Goal: Information Seeking & Learning: Find specific fact

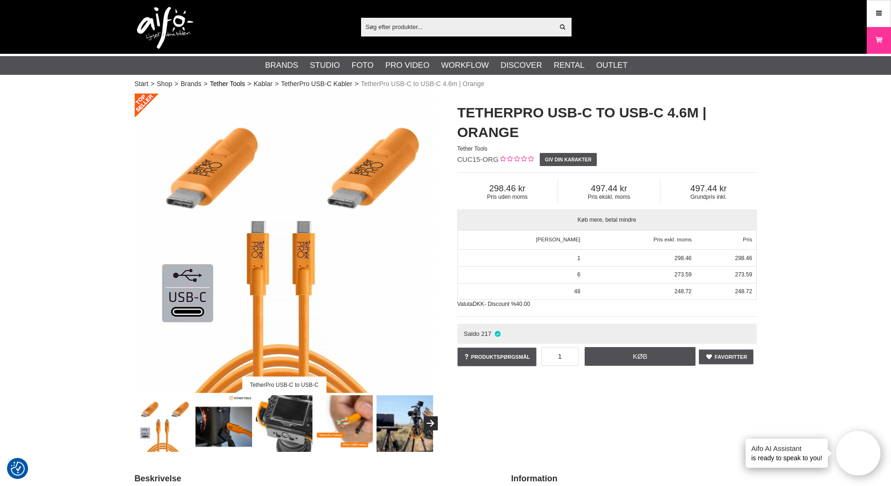
click at [224, 83] on link "Tether Tools" at bounding box center [227, 84] width 35 height 10
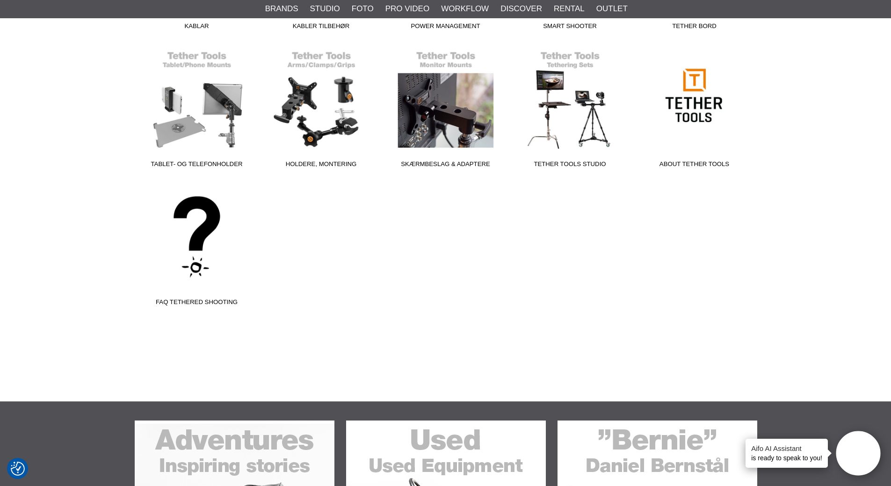
scroll to position [421, 0]
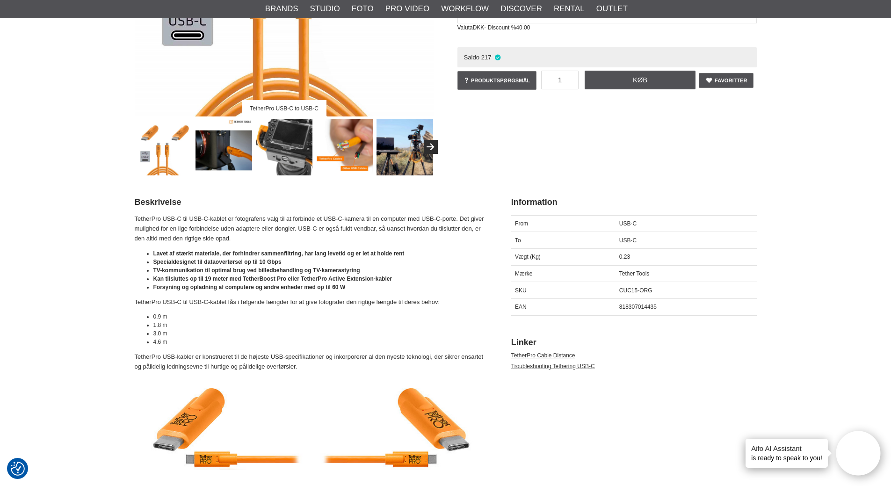
scroll to position [281, 0]
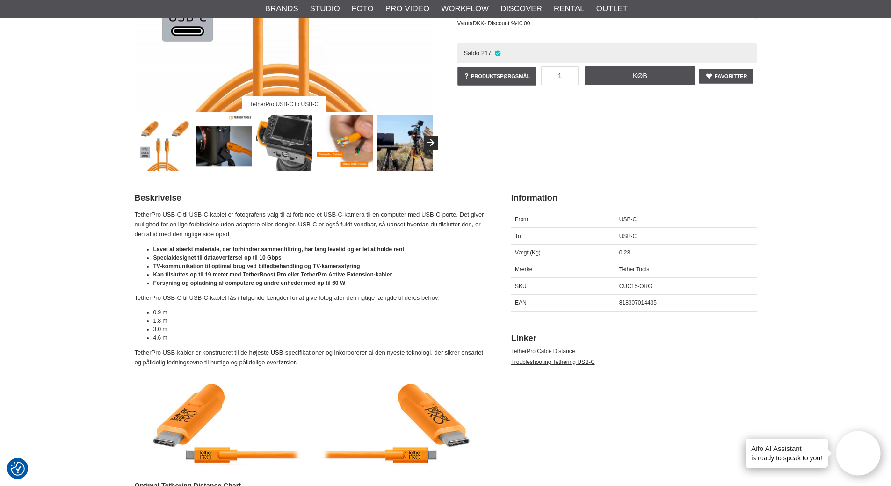
click at [637, 303] on span "818307014435" at bounding box center [637, 302] width 37 height 7
copy span "818307014435"
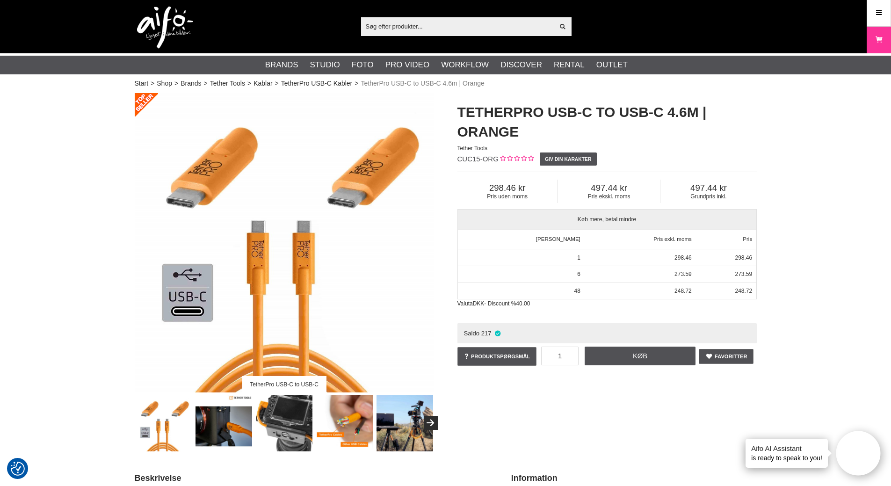
scroll to position [0, 0]
click at [262, 85] on link "Kablar" at bounding box center [262, 84] width 19 height 10
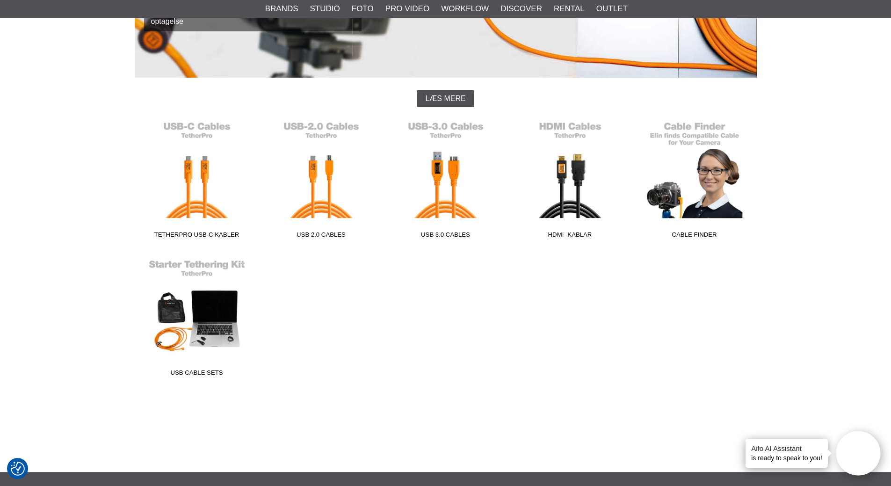
scroll to position [187, 0]
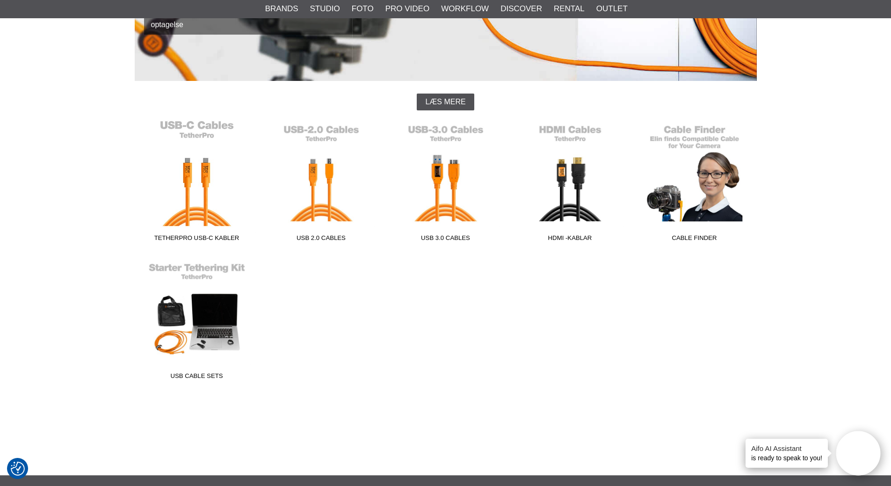
click at [191, 185] on link "TetherPro USB-C Kabler" at bounding box center [197, 183] width 124 height 126
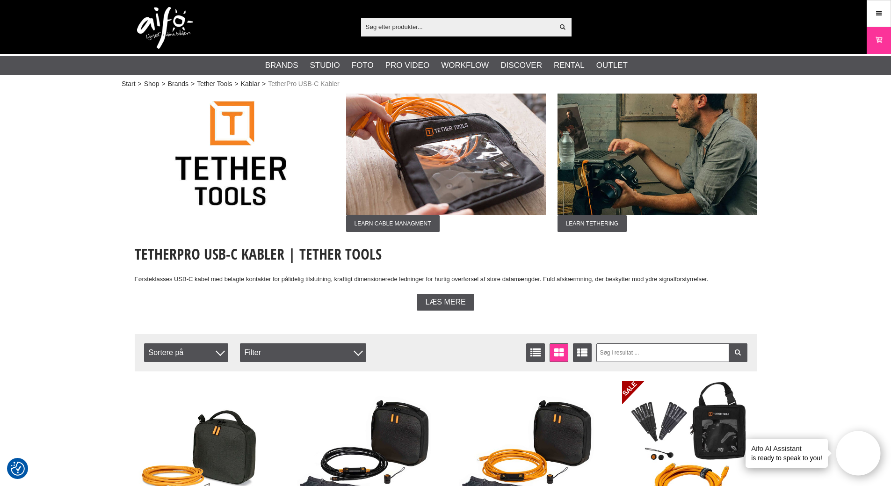
click at [392, 30] on input "text" at bounding box center [457, 27] width 193 height 14
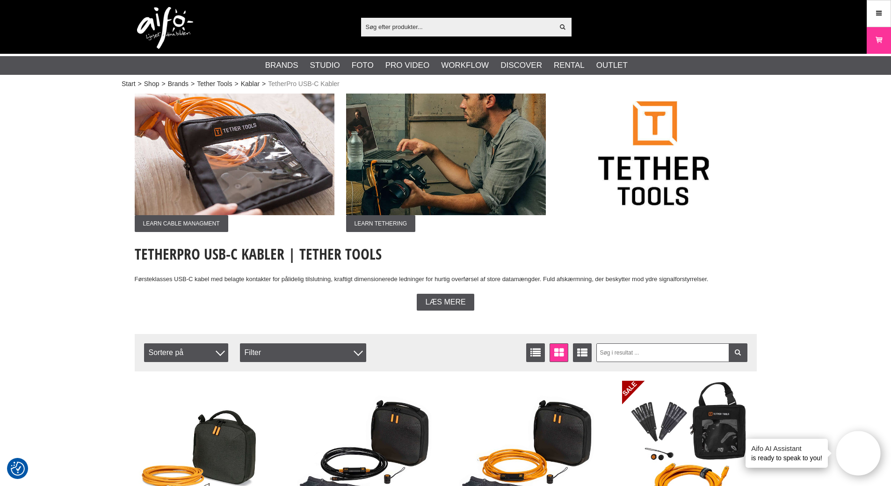
paste input "818307014435"
type input "818307014435"
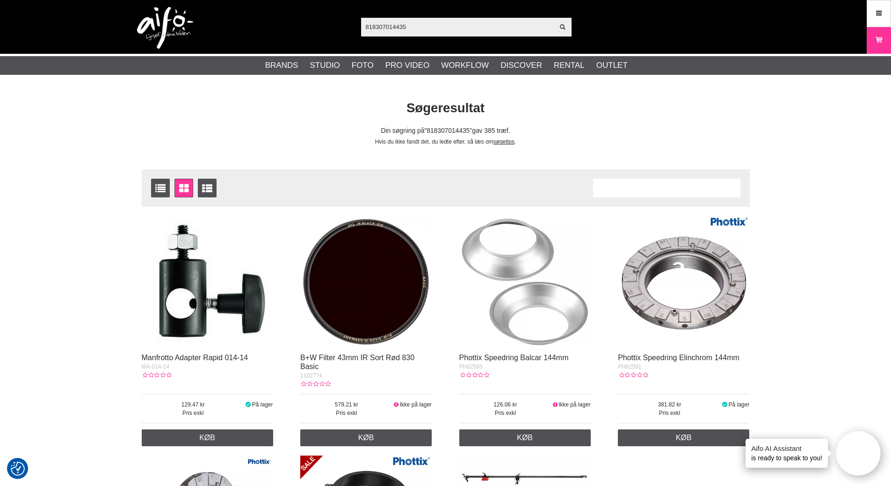
click at [160, 26] on img at bounding box center [165, 28] width 56 height 42
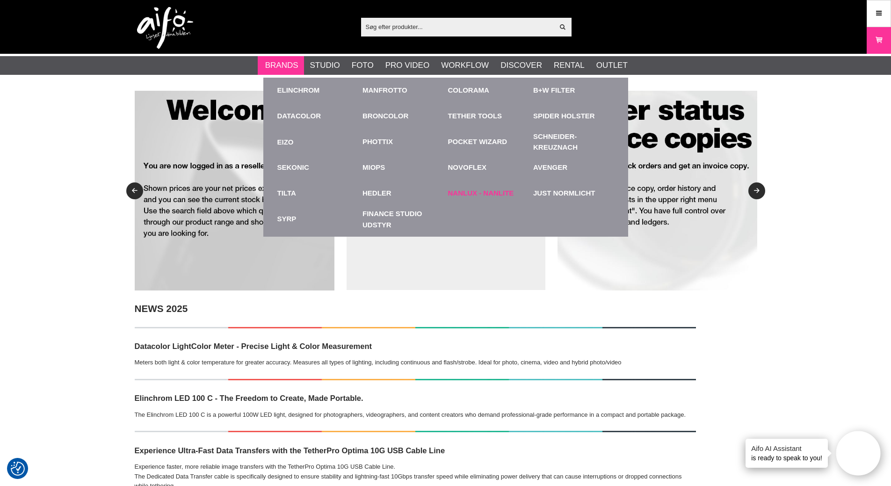
click at [464, 192] on link "Nanlux - Nanlite" at bounding box center [481, 193] width 66 height 11
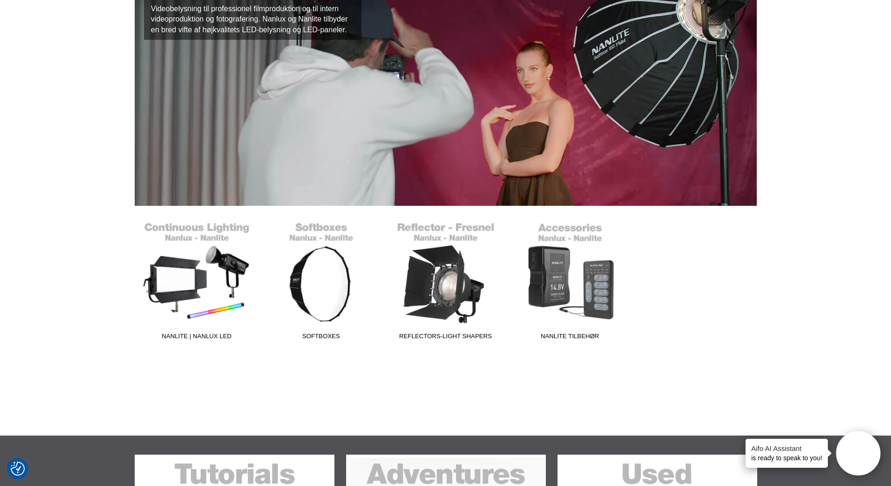
scroll to position [187, 0]
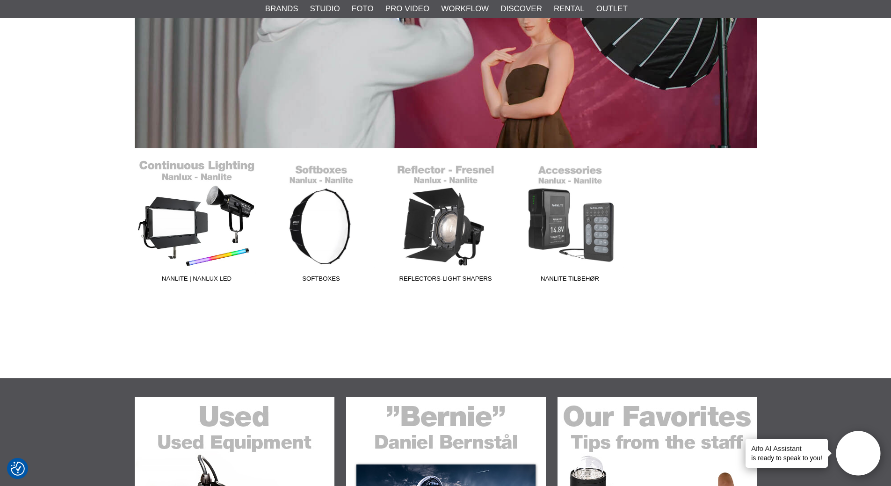
click at [155, 223] on link "Nanlite | Nanlux LED" at bounding box center [197, 223] width 124 height 126
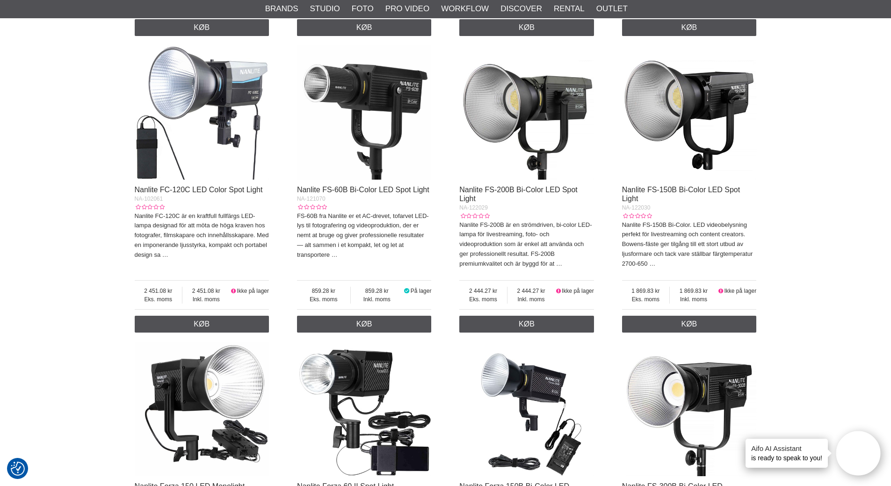
scroll to position [935, 0]
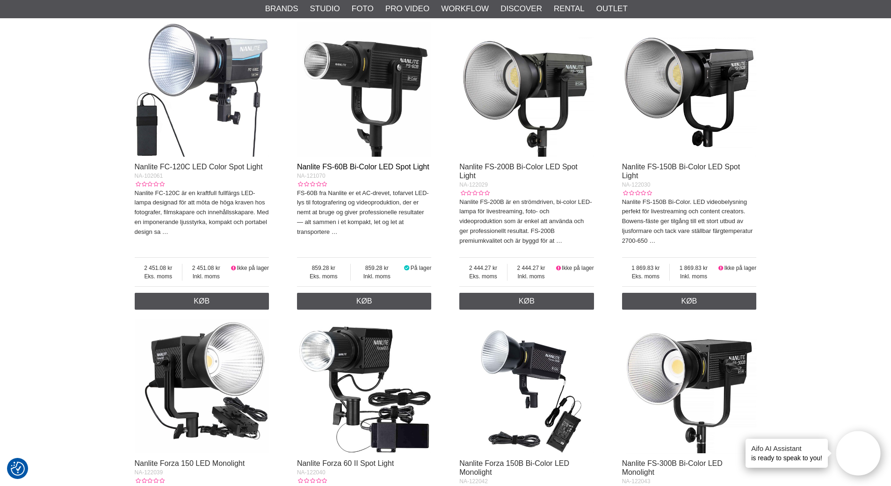
click at [332, 171] on link "Nanlite FS-60B Bi-Color LED Spot Light" at bounding box center [363, 167] width 132 height 8
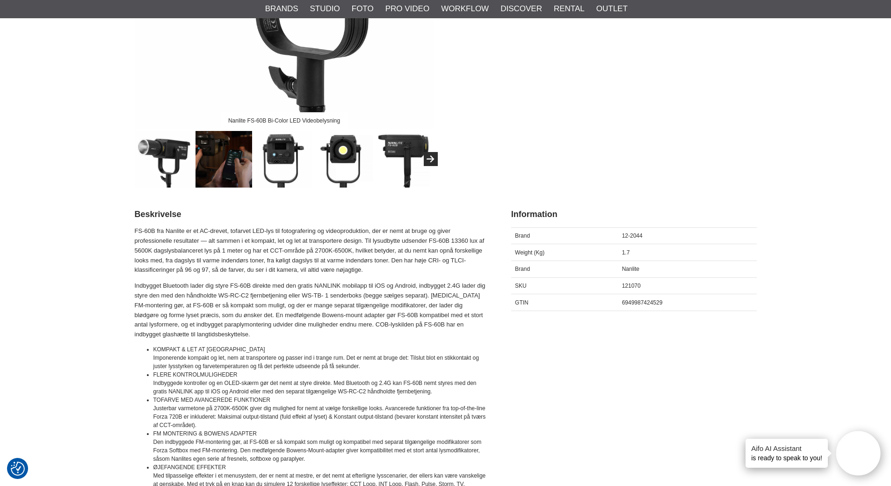
scroll to position [281, 0]
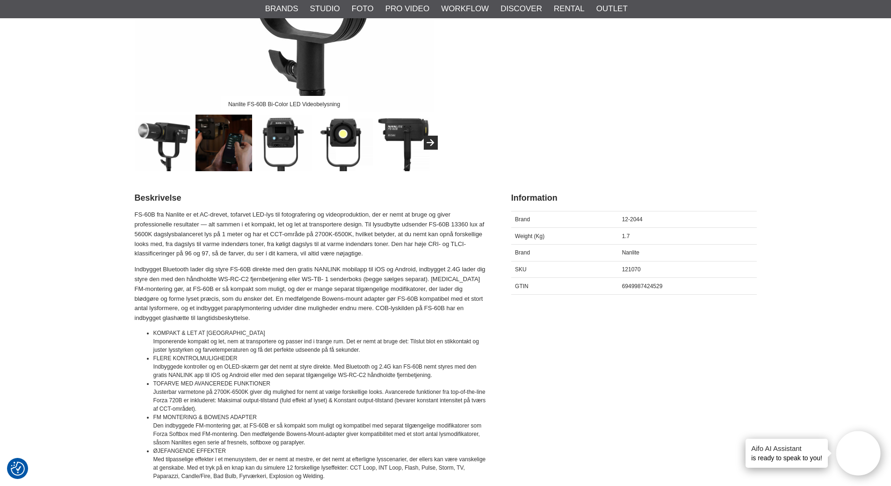
click at [639, 286] on span "6949987424529" at bounding box center [642, 286] width 41 height 7
copy span "6949987424529"
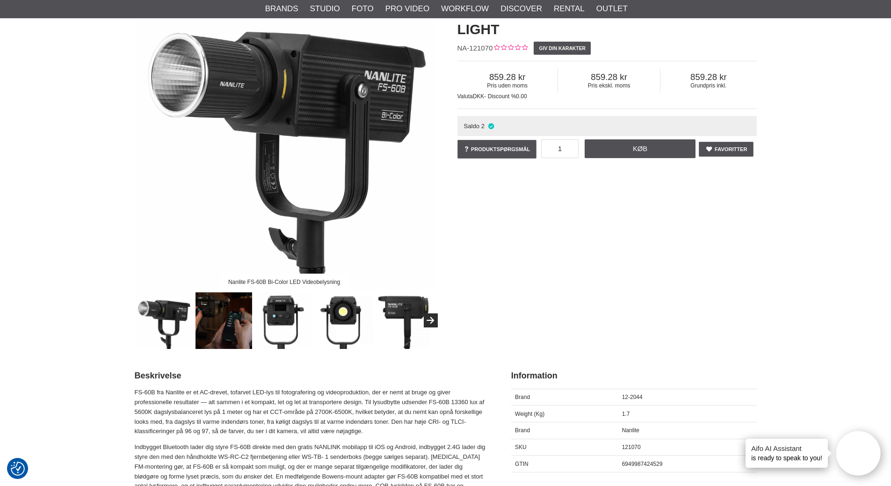
scroll to position [0, 0]
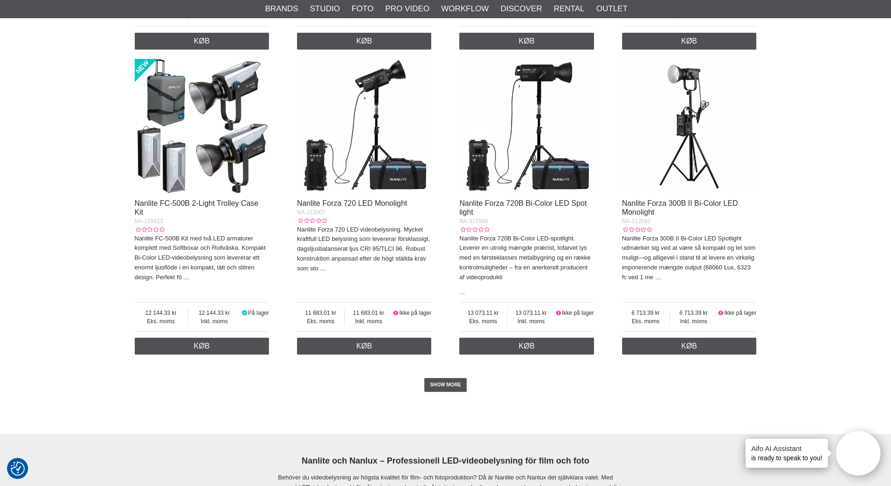
scroll to position [2151, 0]
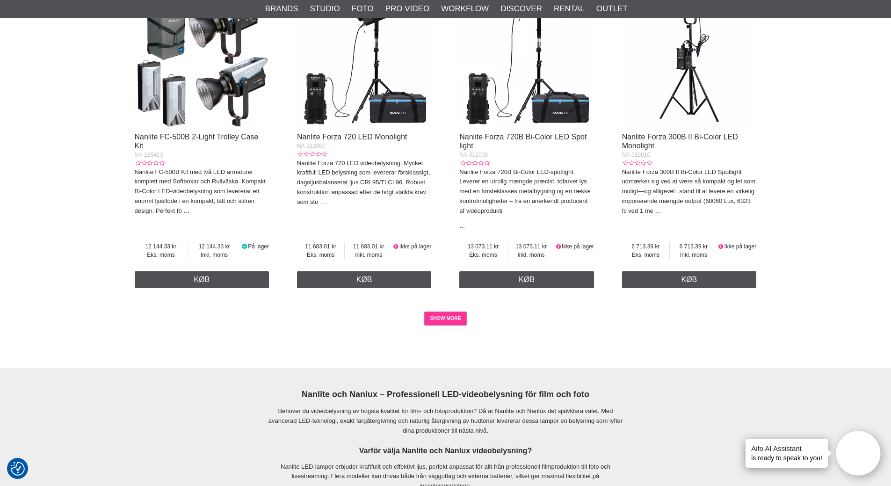
click at [443, 325] on link "SHOW MORE" at bounding box center [445, 318] width 43 height 14
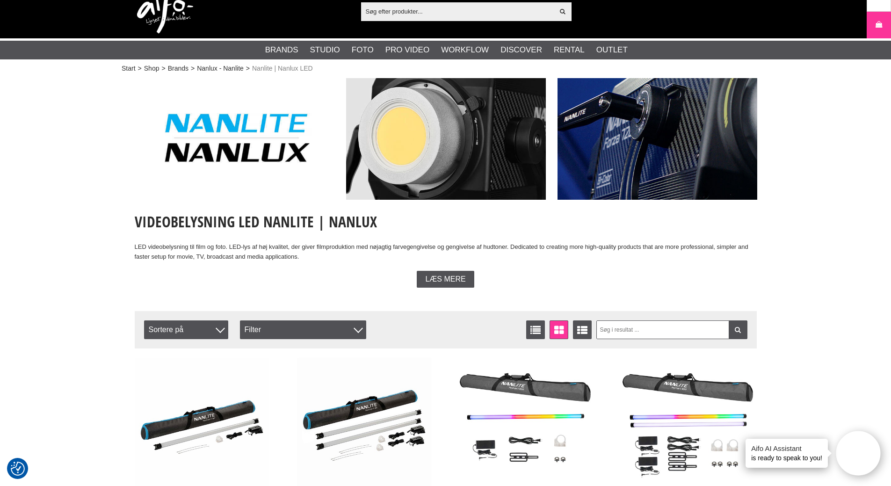
scroll to position [0, 0]
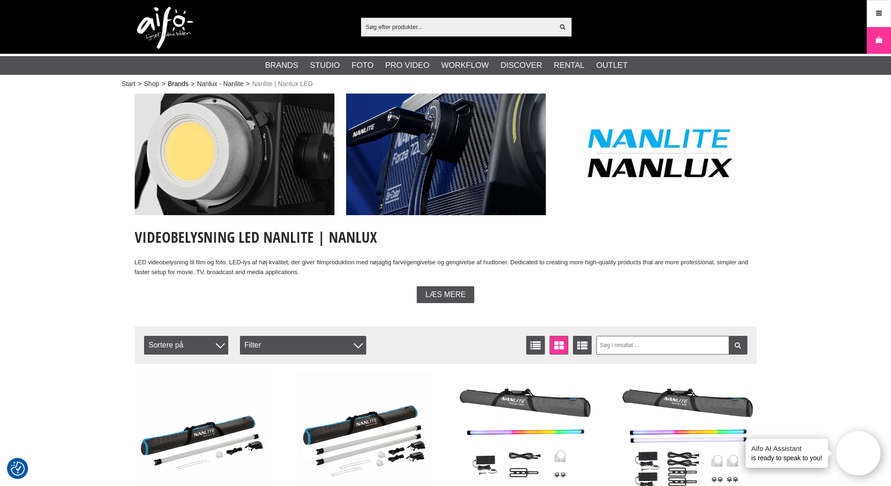
click at [181, 83] on link "Brands" at bounding box center [178, 84] width 21 height 10
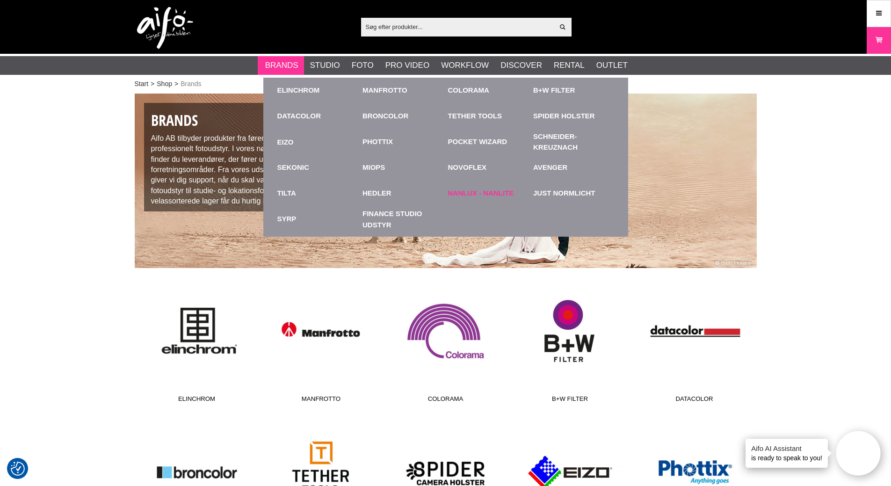
click at [481, 200] on div "Nanlux - Nanlite" at bounding box center [488, 193] width 81 height 26
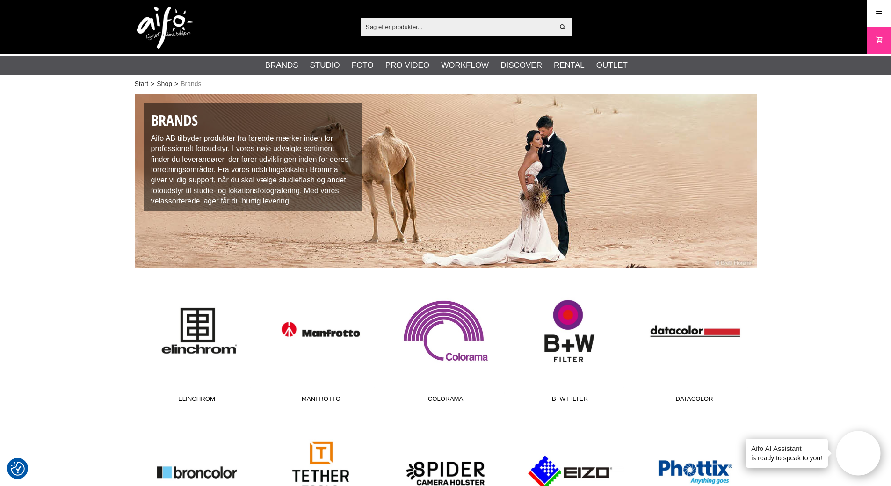
click at [455, 306] on link "Colorama" at bounding box center [445, 344] width 124 height 126
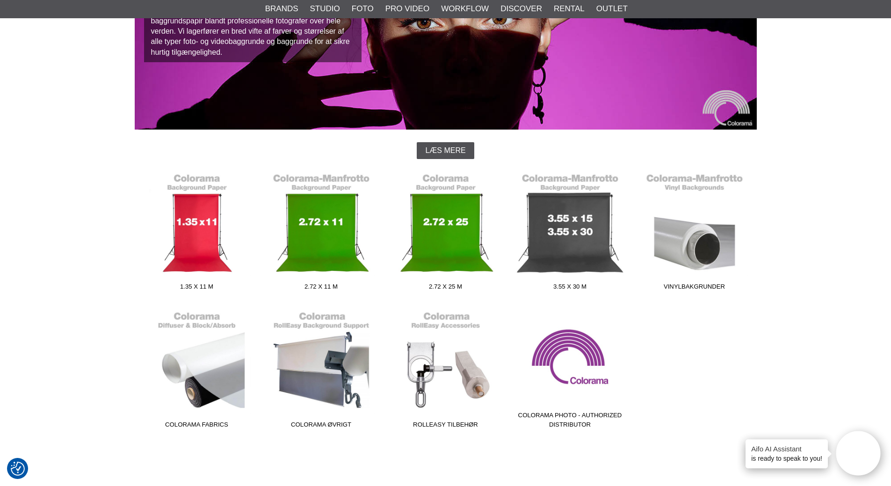
scroll to position [140, 0]
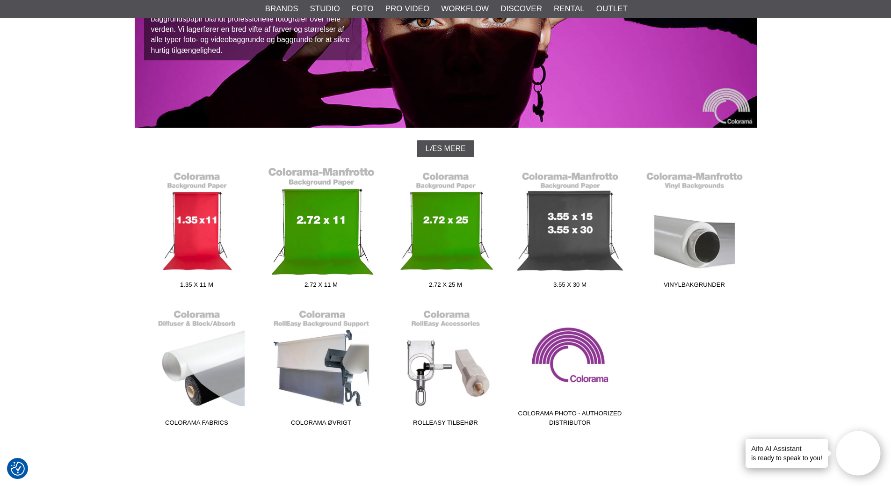
click at [327, 223] on link "2.72 x 11 m" at bounding box center [321, 229] width 124 height 126
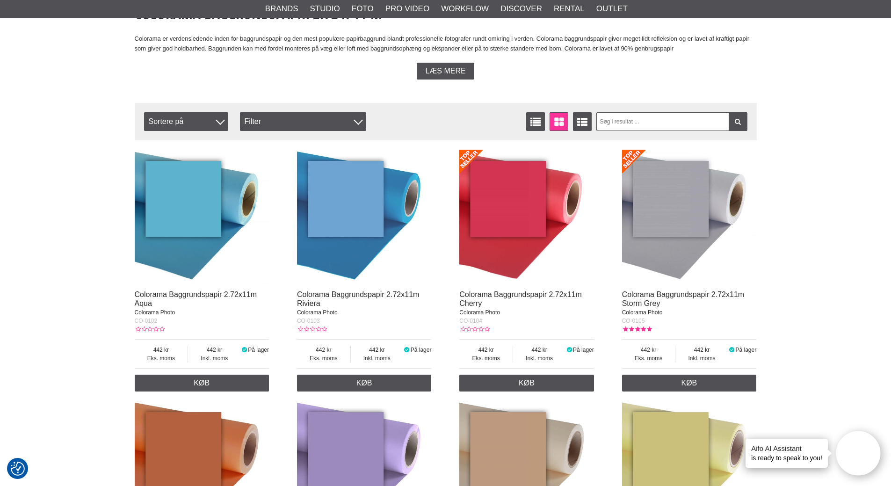
scroll to position [187, 0]
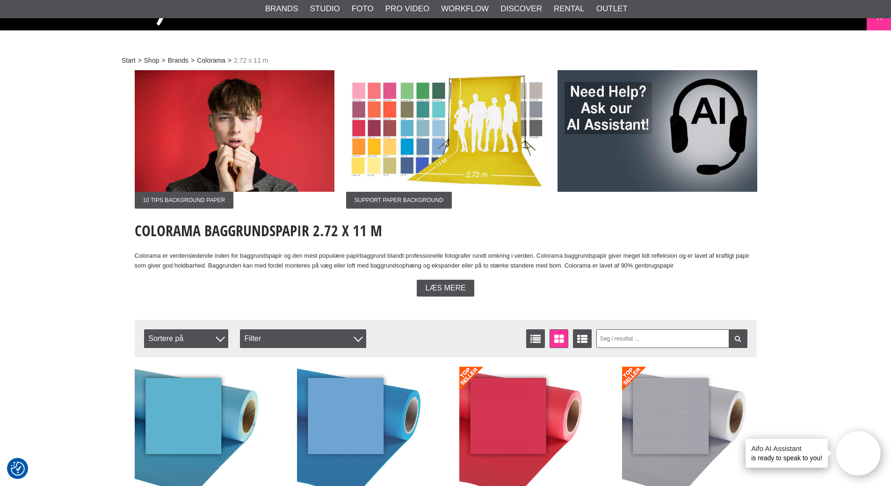
scroll to position [0, 0]
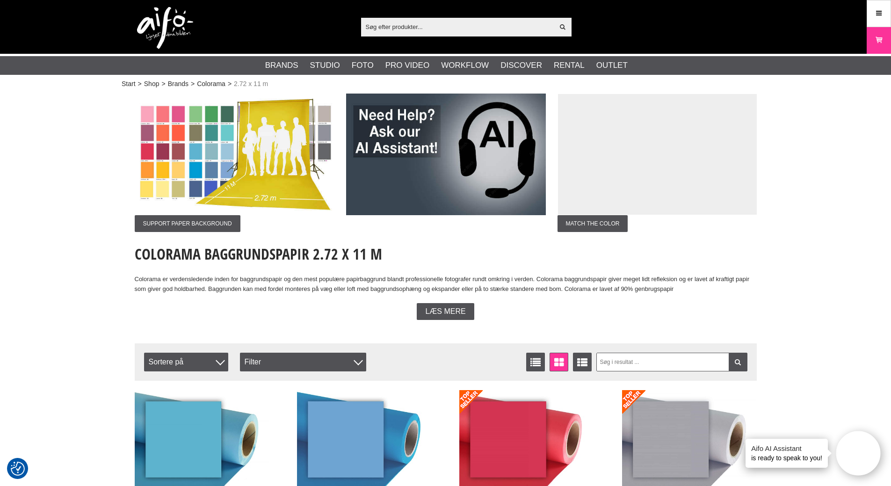
click at [163, 23] on img at bounding box center [165, 28] width 56 height 42
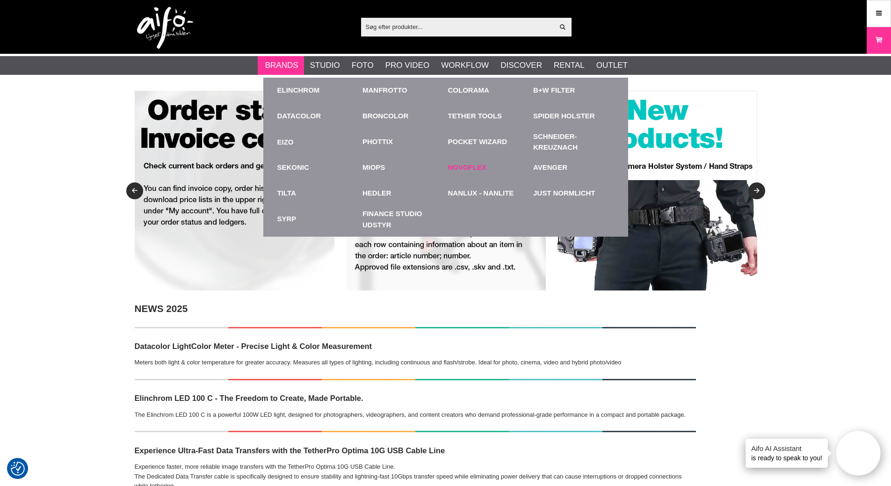
click at [455, 168] on link "Novoflex" at bounding box center [467, 167] width 39 height 11
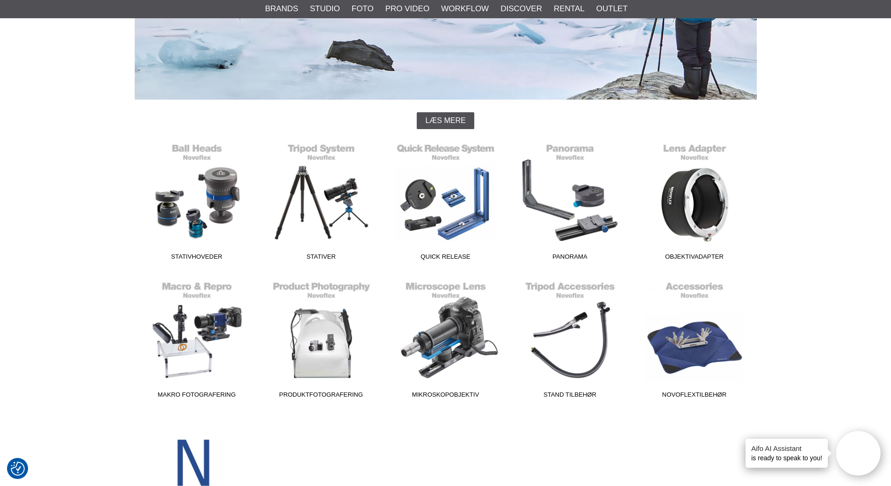
scroll to position [187, 0]
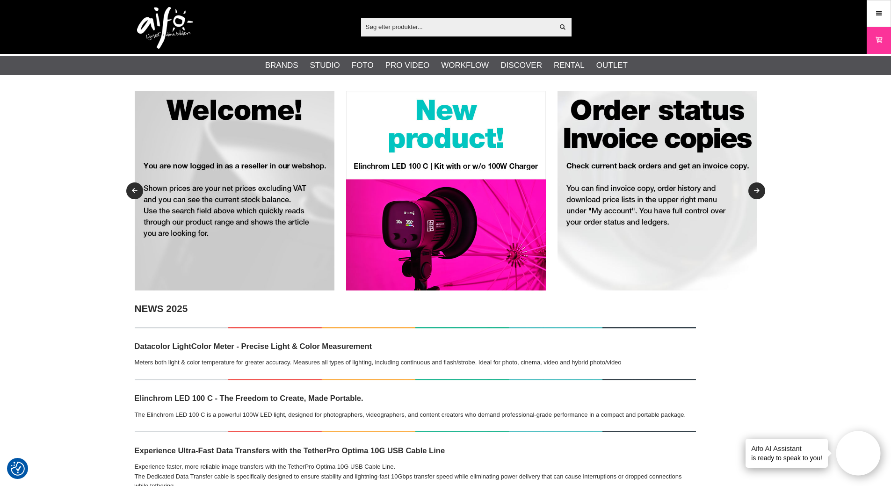
click at [163, 18] on img at bounding box center [165, 28] width 56 height 42
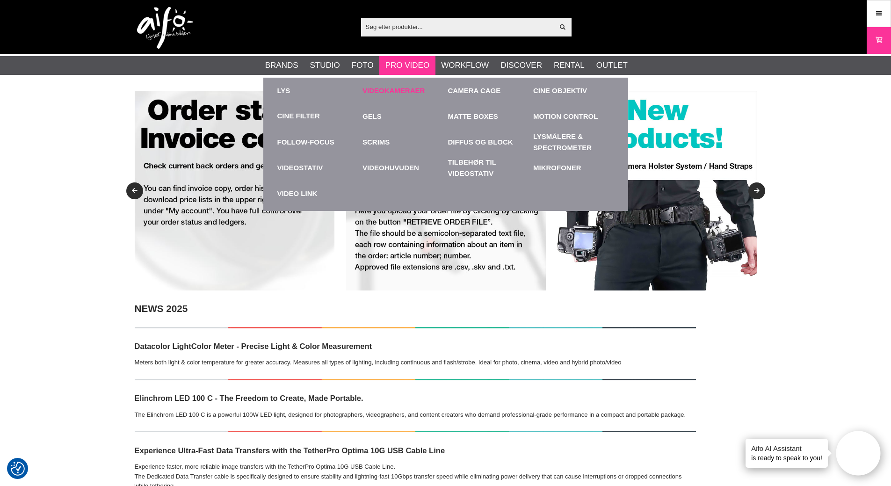
click at [404, 92] on link "Videokameraer" at bounding box center [402, 91] width 81 height 26
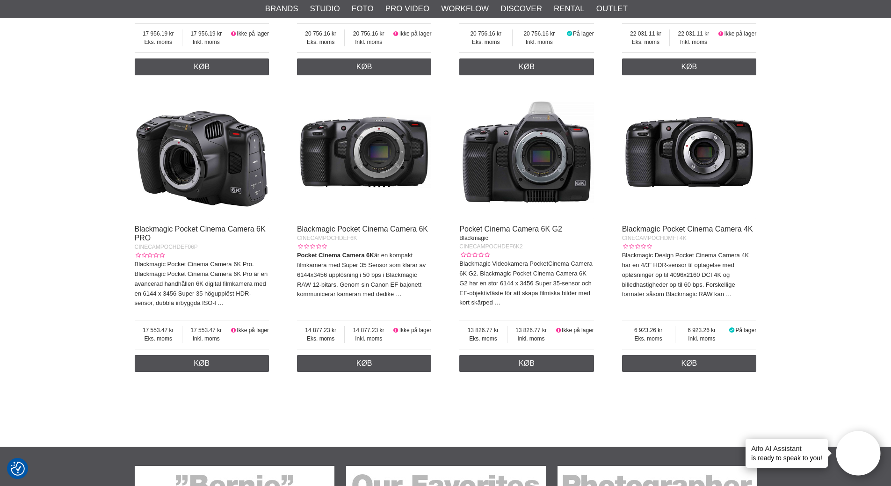
scroll to position [655, 0]
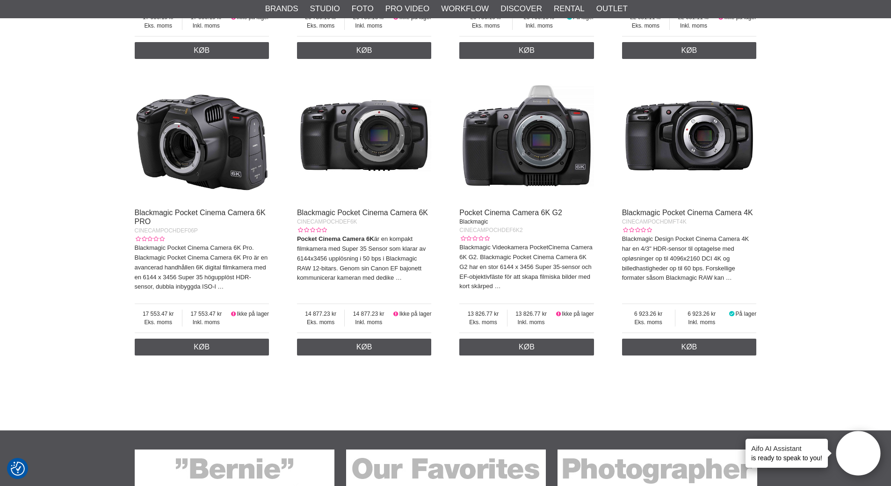
click at [705, 128] on img at bounding box center [689, 135] width 135 height 135
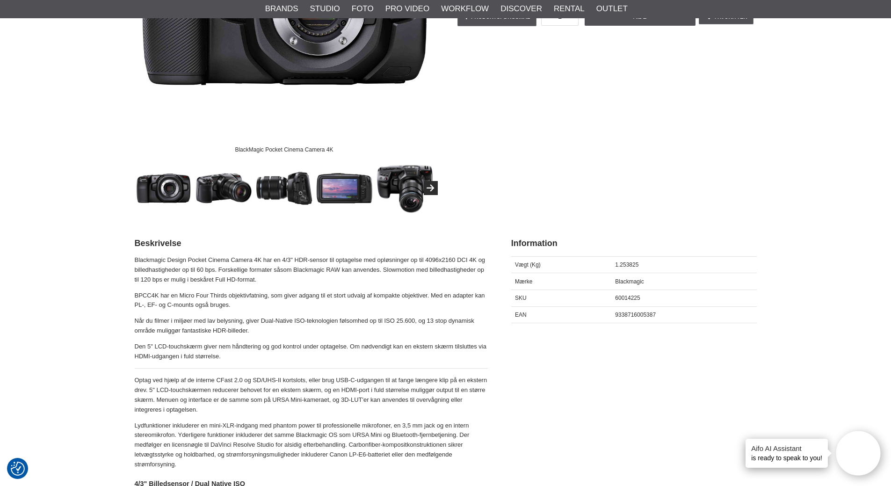
scroll to position [327, 0]
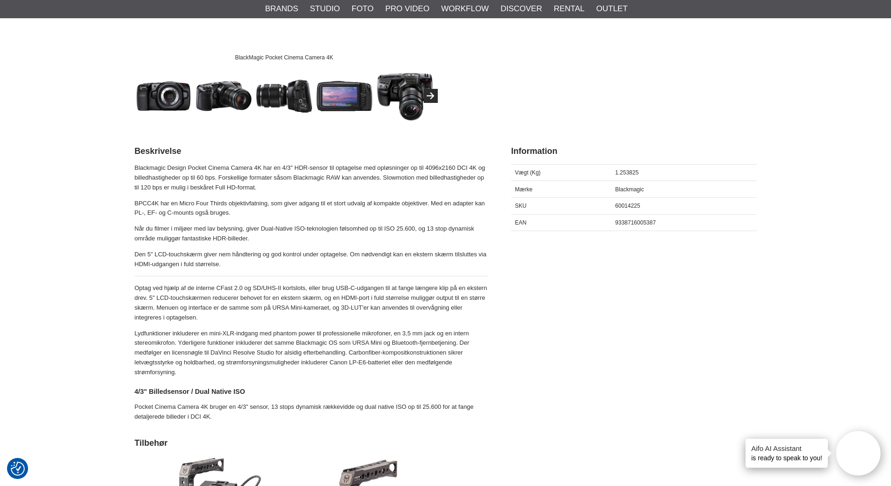
click at [628, 223] on span "9338716005387" at bounding box center [635, 222] width 41 height 7
copy span "9338716005387"
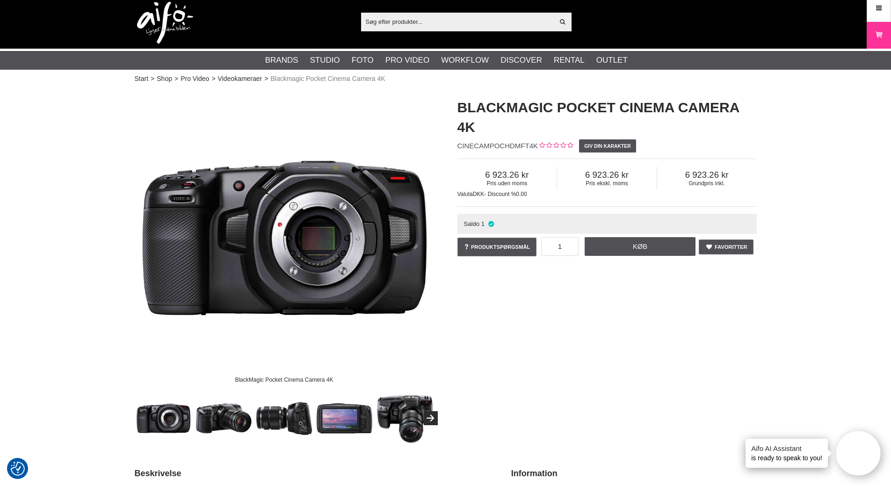
scroll to position [0, 0]
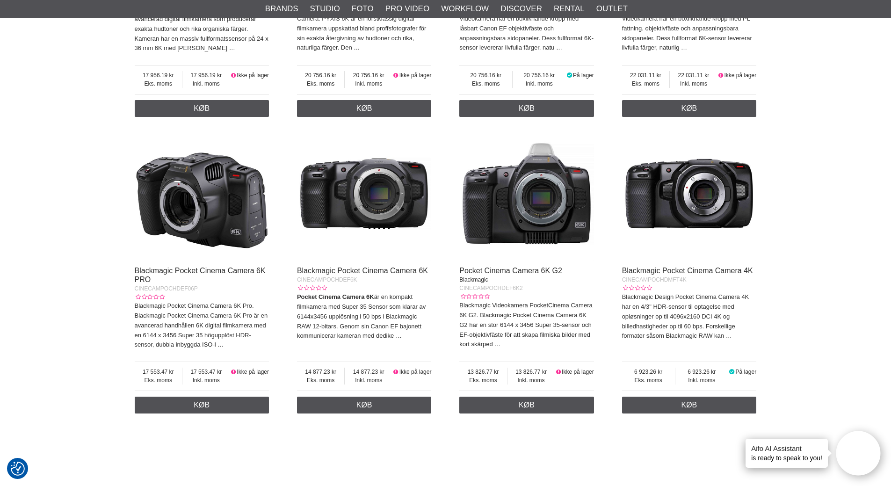
scroll to position [607, 0]
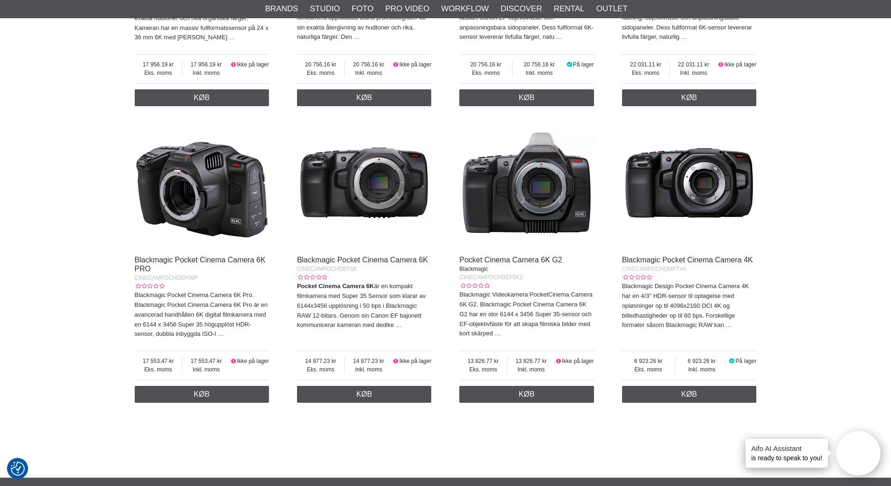
click at [186, 188] on img at bounding box center [202, 182] width 135 height 135
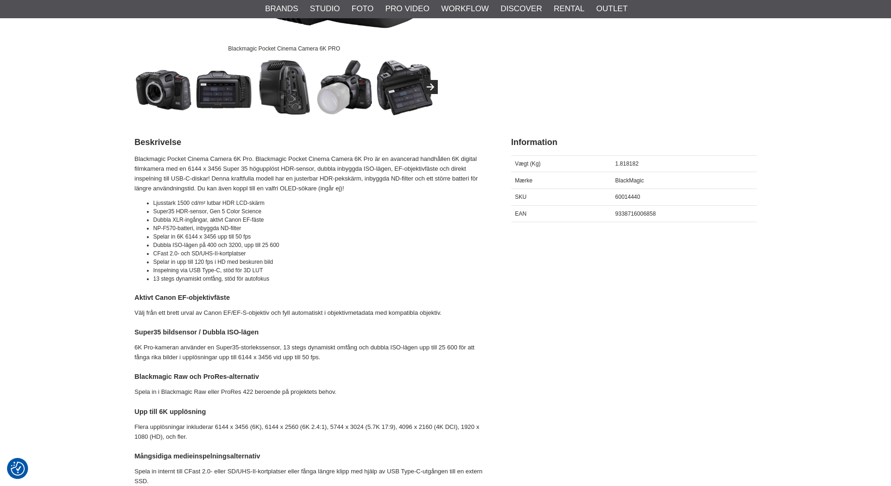
scroll to position [374, 0]
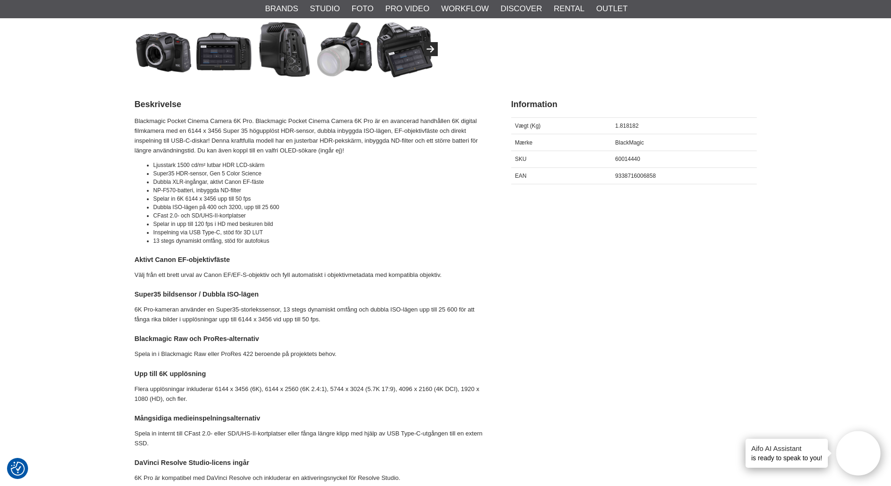
click at [633, 177] on span "9338716006858" at bounding box center [635, 176] width 41 height 7
copy span "9338716006858"
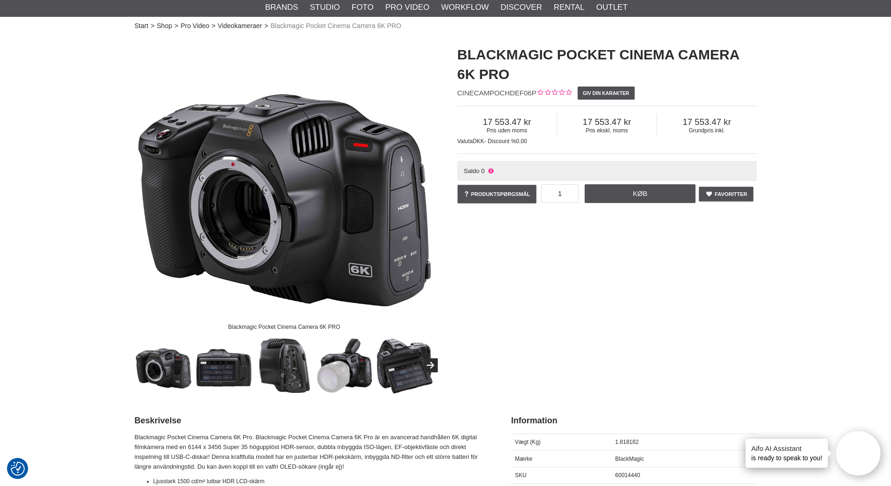
scroll to position [0, 0]
